Goal: Information Seeking & Learning: Learn about a topic

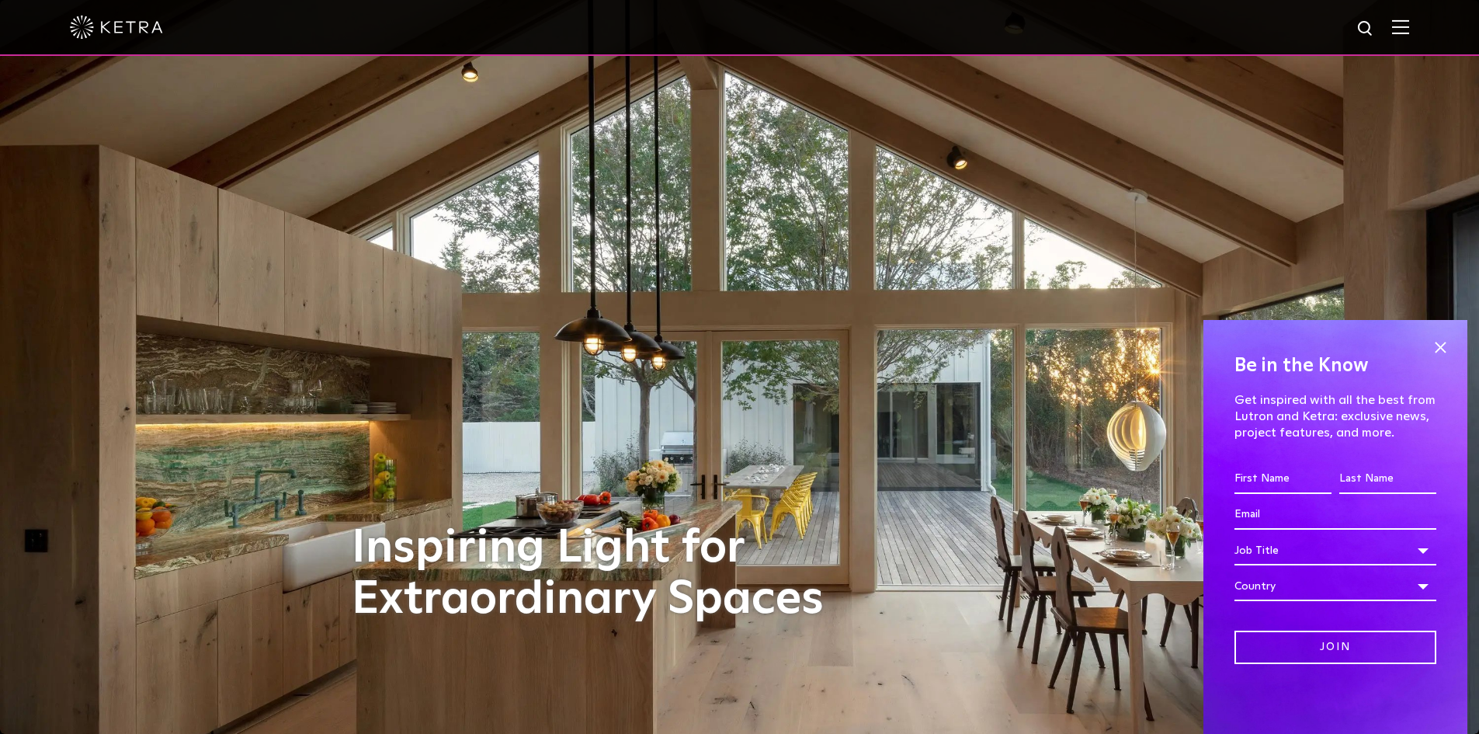
click at [1249, 481] on input "First name *" at bounding box center [1283, 479] width 97 height 30
type input "[PERSON_NAME]"
type input "[PERSON_NAME][EMAIL_ADDRESS][DOMAIN_NAME]"
select select "[GEOGRAPHIC_DATA]"
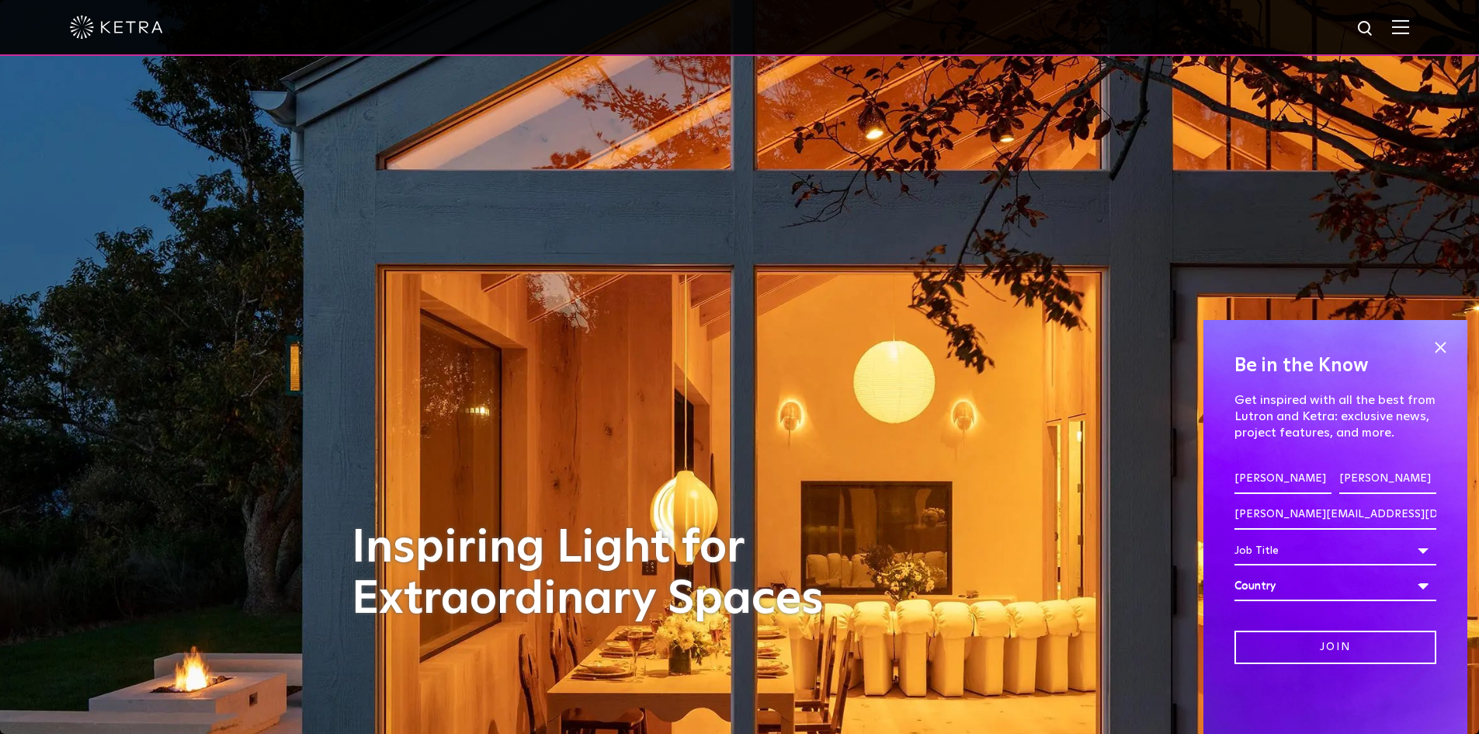
click at [1419, 552] on div "Job Title" at bounding box center [1336, 551] width 202 height 30
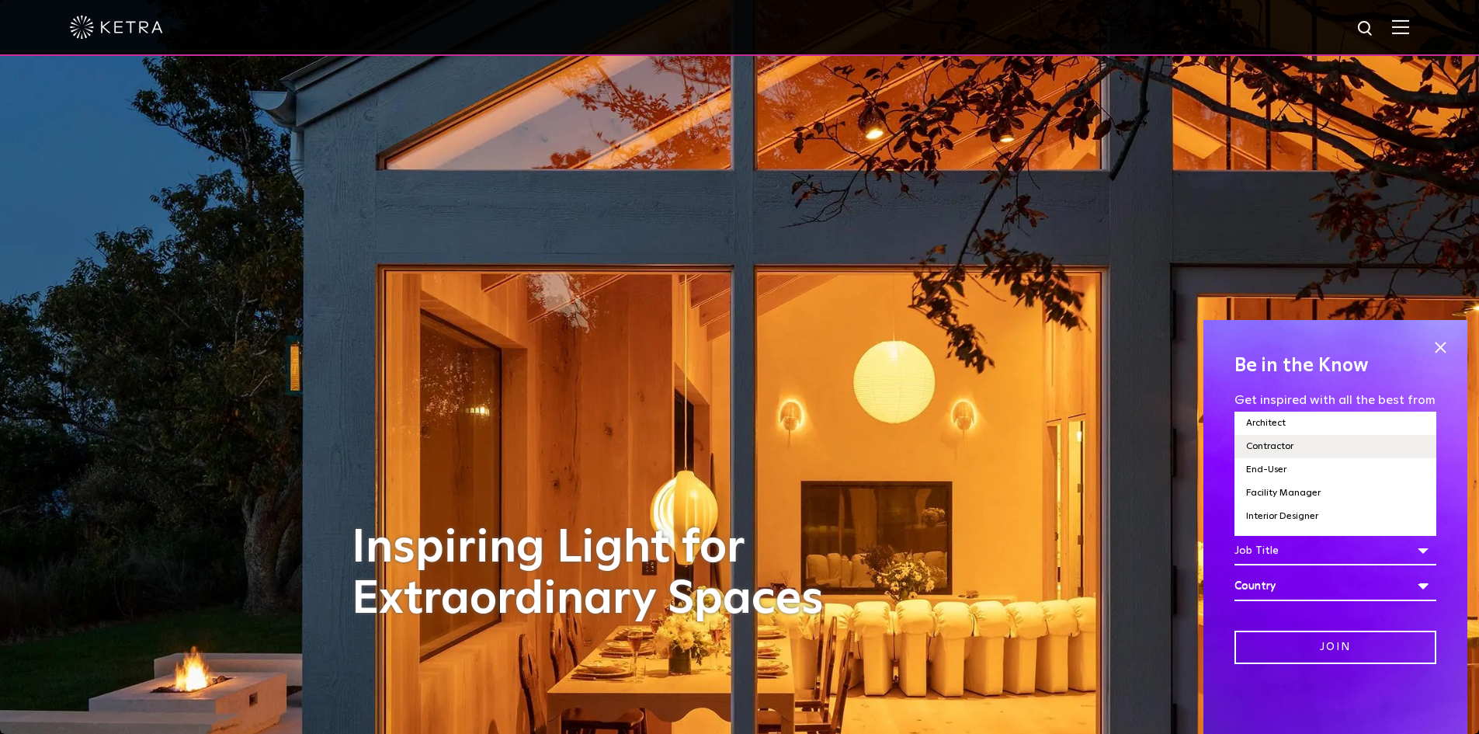
click at [1309, 445] on li "Contractor" at bounding box center [1336, 446] width 202 height 23
select select "Contractor"
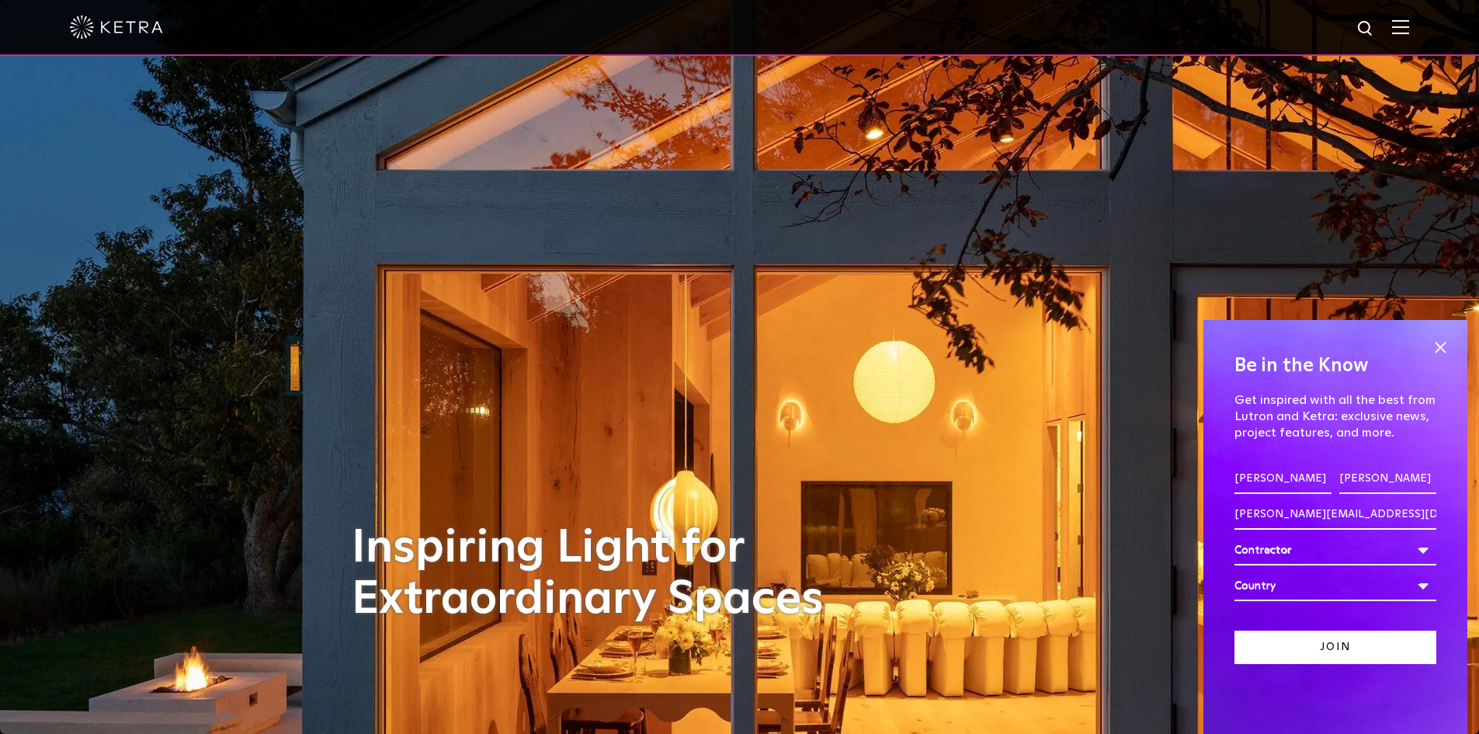
click at [1384, 635] on input "Join" at bounding box center [1336, 647] width 202 height 33
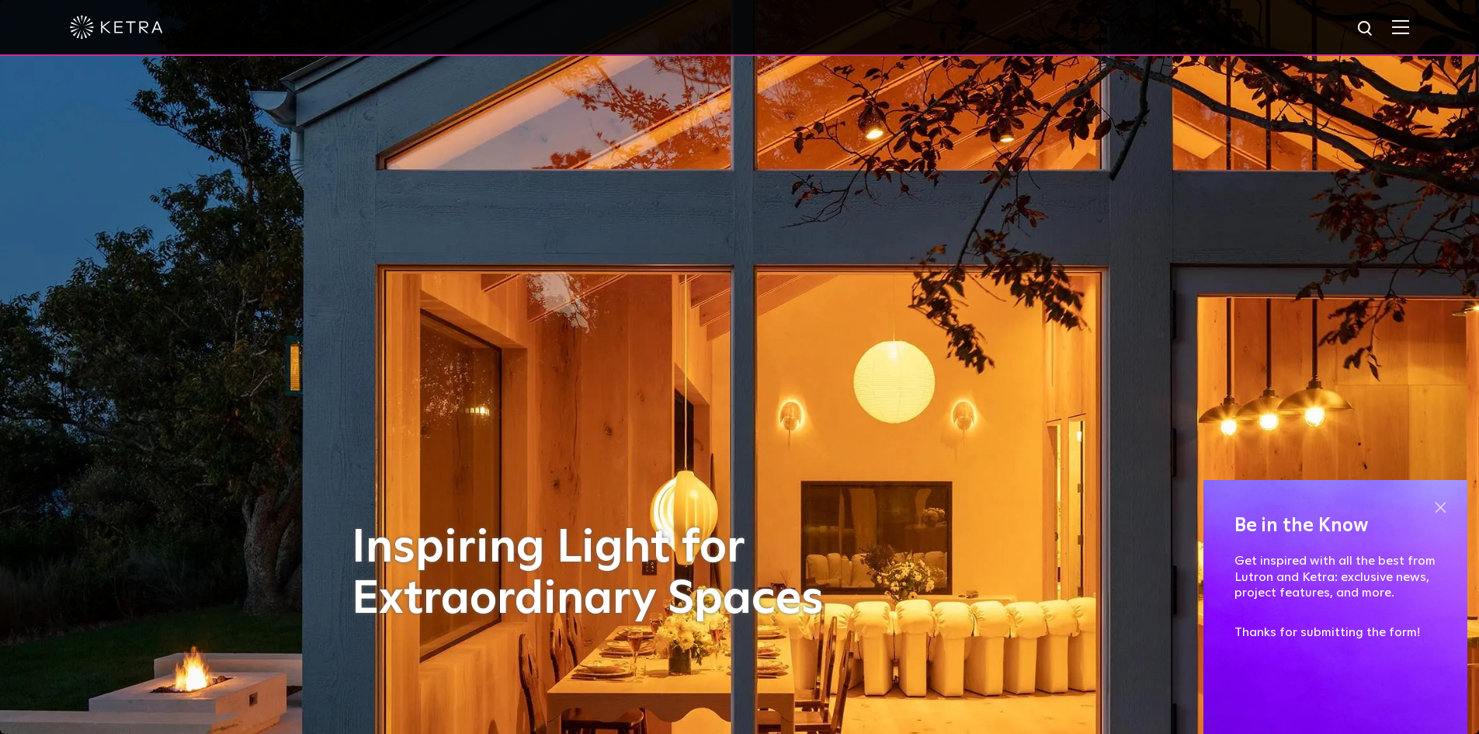
click at [1436, 500] on span at bounding box center [1440, 506] width 23 height 23
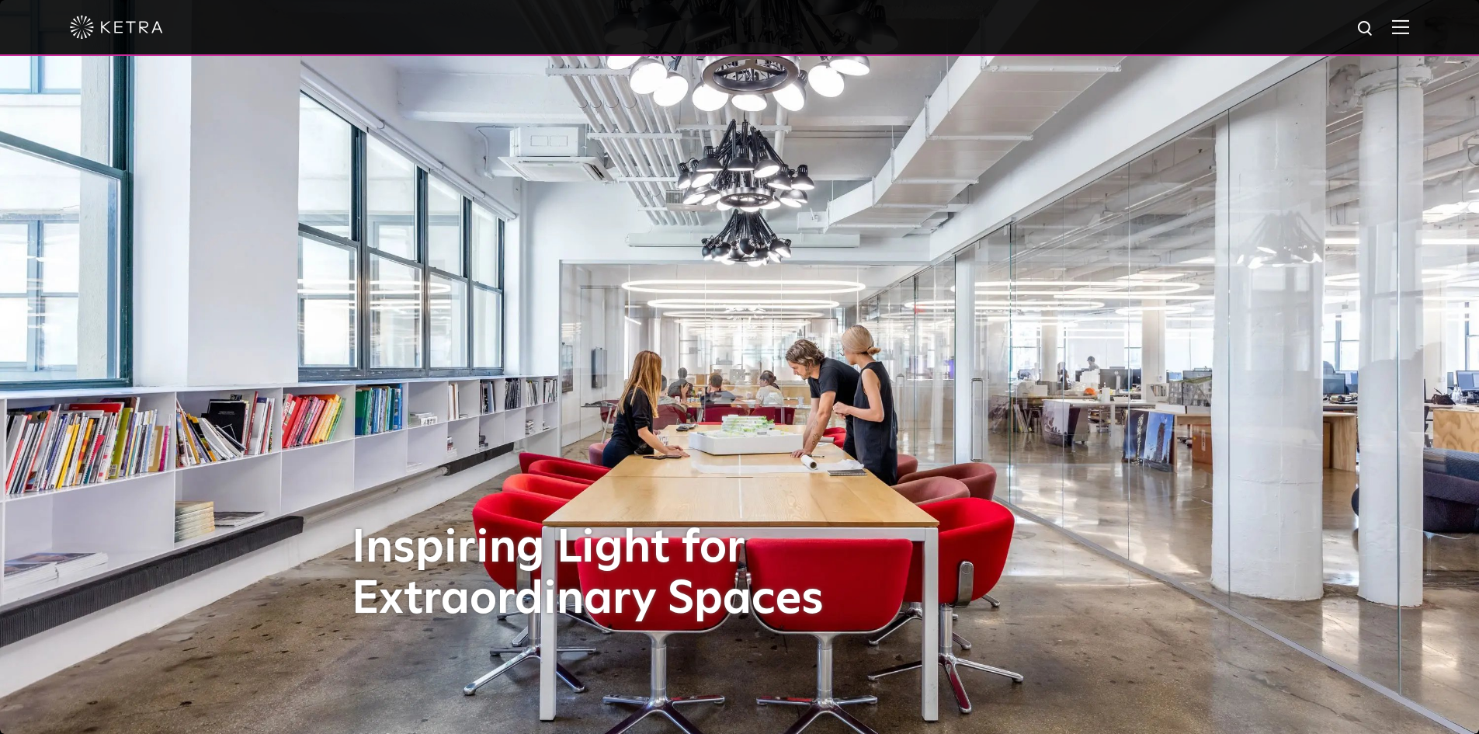
click at [1409, 27] on img at bounding box center [1400, 26] width 17 height 15
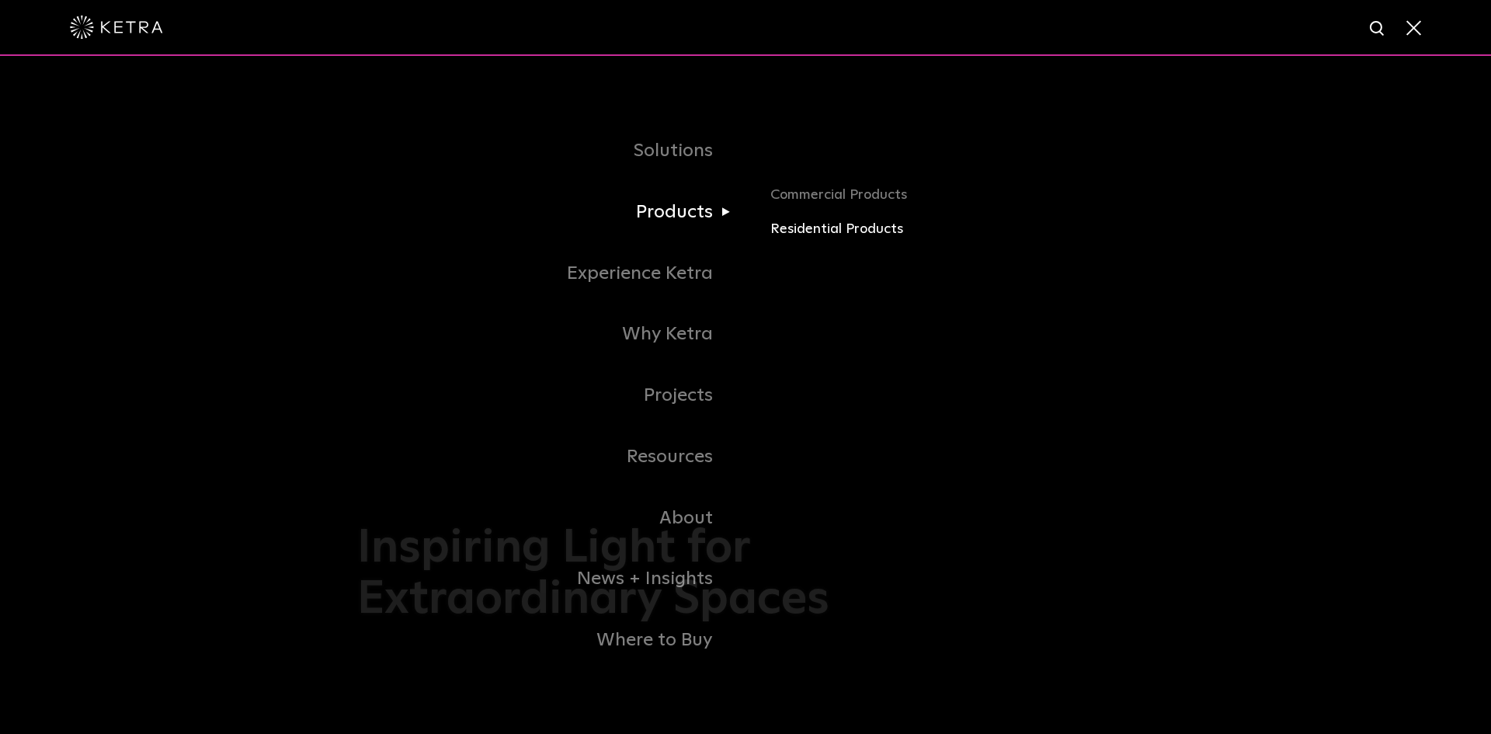
click at [799, 231] on link "Residential Products" at bounding box center [951, 229] width 363 height 23
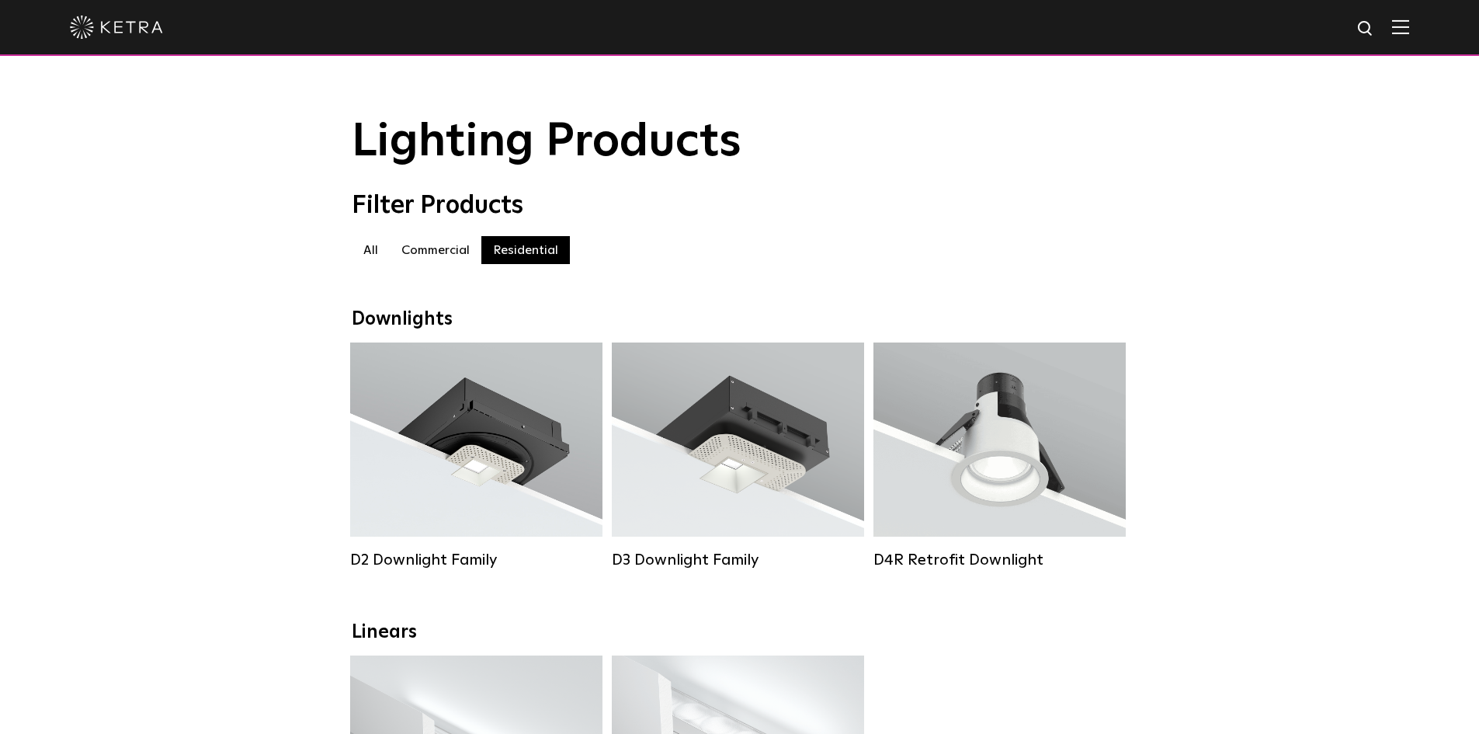
select select "Contractor"
select select "[GEOGRAPHIC_DATA]"
select select "Contractor"
select select "[GEOGRAPHIC_DATA]"
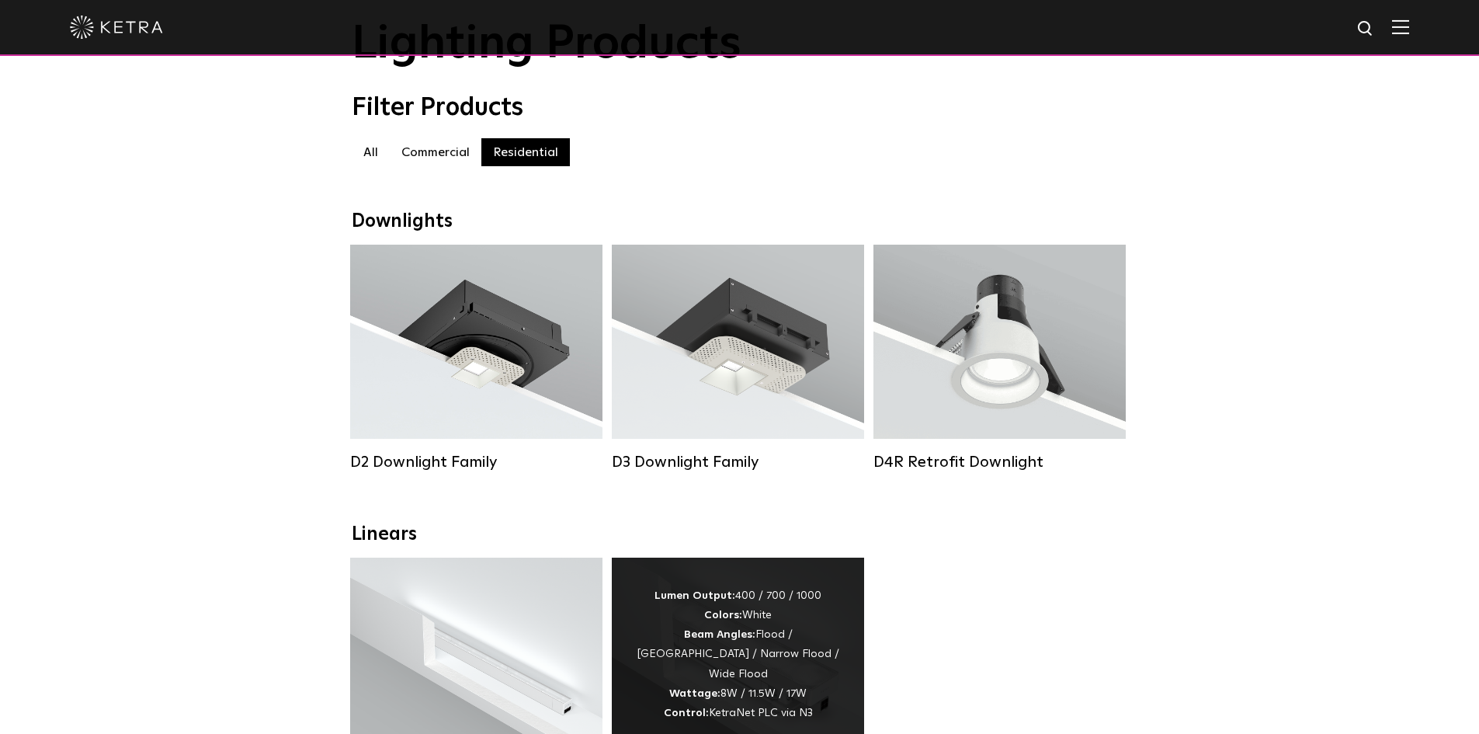
scroll to position [78, 0]
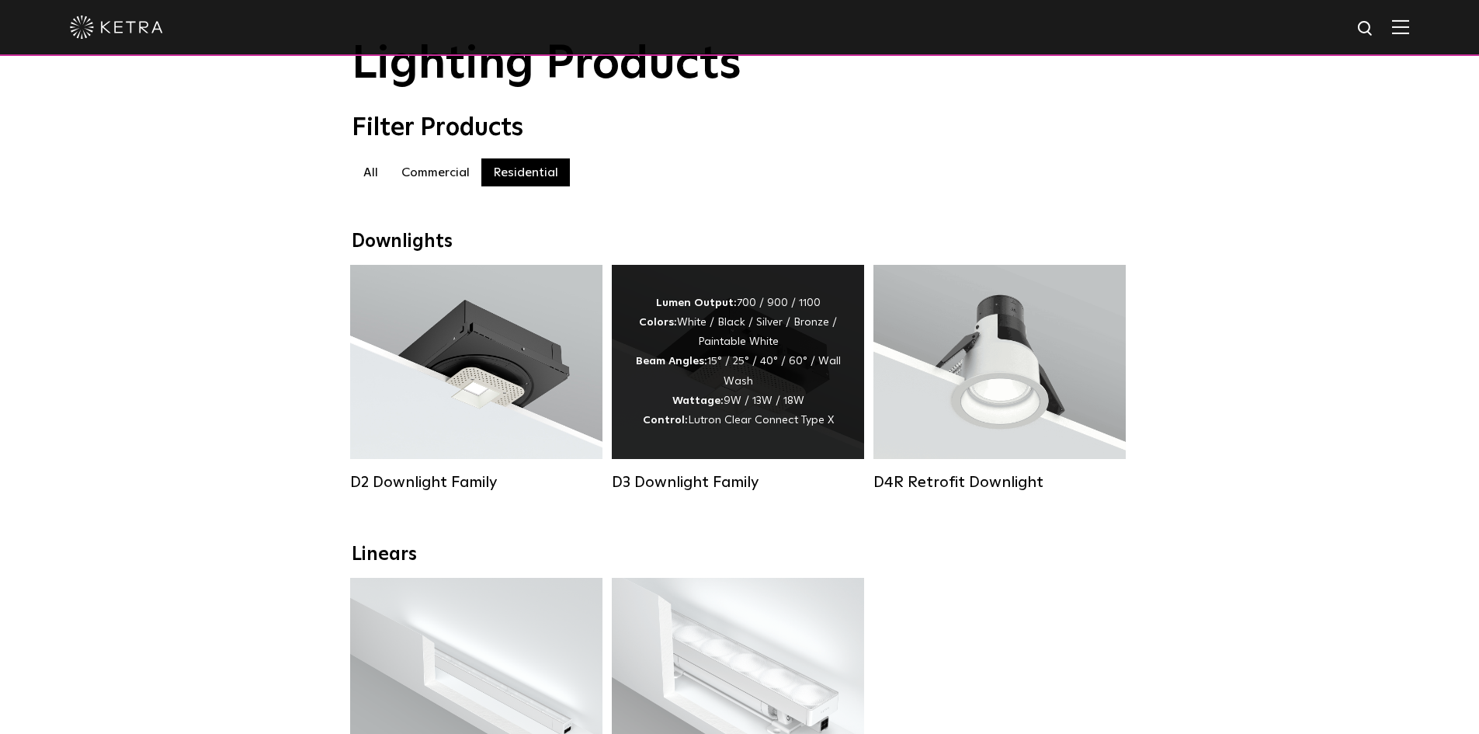
click at [687, 492] on div "D3 Downlight Family" at bounding box center [738, 482] width 252 height 19
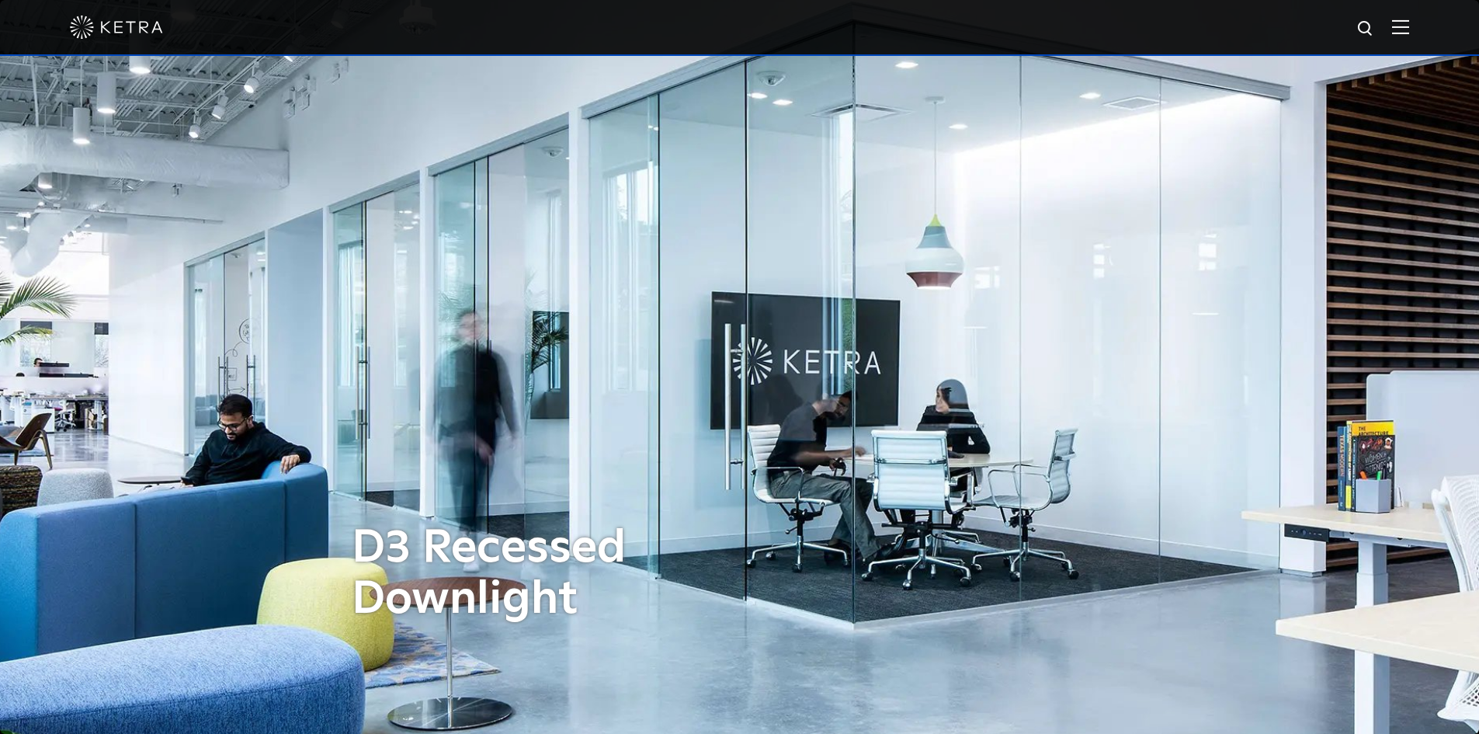
select select "Contractor"
select select "[GEOGRAPHIC_DATA]"
select select "Contractor"
select select "[GEOGRAPHIC_DATA]"
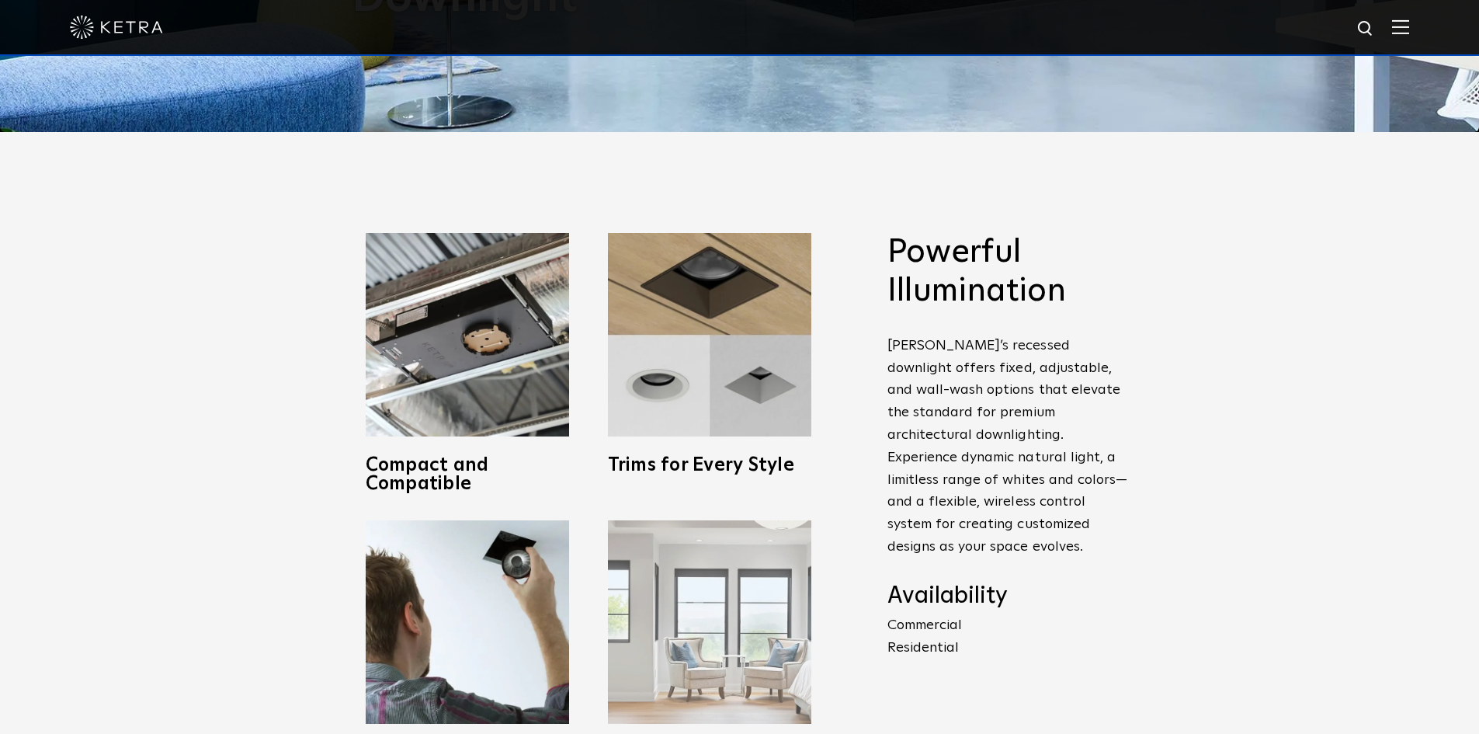
scroll to position [544, 0]
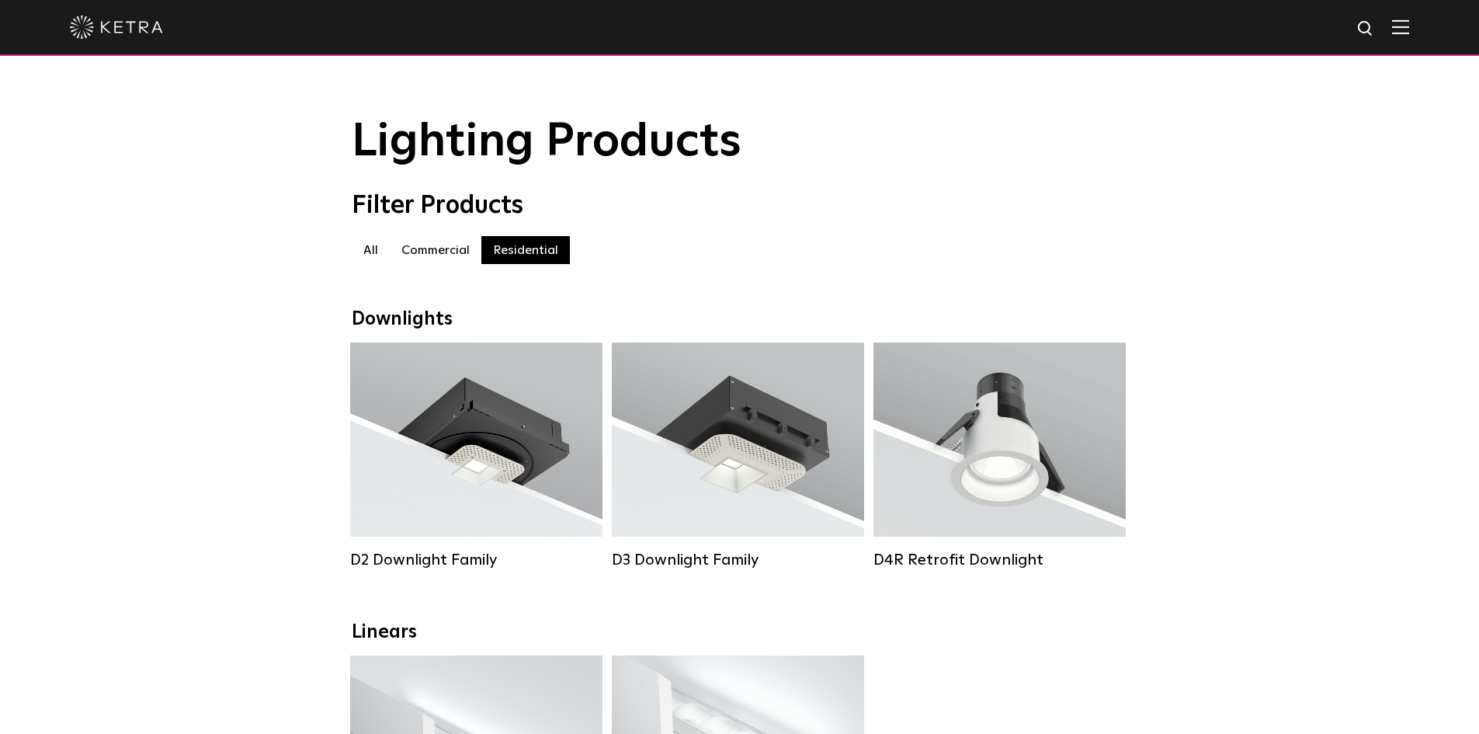
select select "Contractor"
select select "[GEOGRAPHIC_DATA]"
select select "Contractor"
select select "[GEOGRAPHIC_DATA]"
